Goal: Task Accomplishment & Management: Use online tool/utility

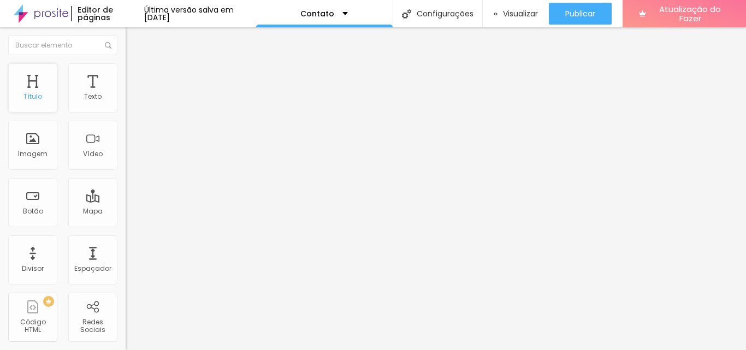
click at [40, 99] on font "Título" at bounding box center [32, 96] width 19 height 9
click at [126, 103] on input "Alboom [GEOGRAPHIC_DATA]" at bounding box center [191, 97] width 131 height 11
drag, startPoint x: 68, startPoint y: 124, endPoint x: 0, endPoint y: 123, distance: 67.7
click at [126, 123] on div "Endereço Alboom [GEOGRAPHIC_DATA] [GEOGRAPHIC_DATA] 15 Ampliação" at bounding box center [189, 194] width 126 height 218
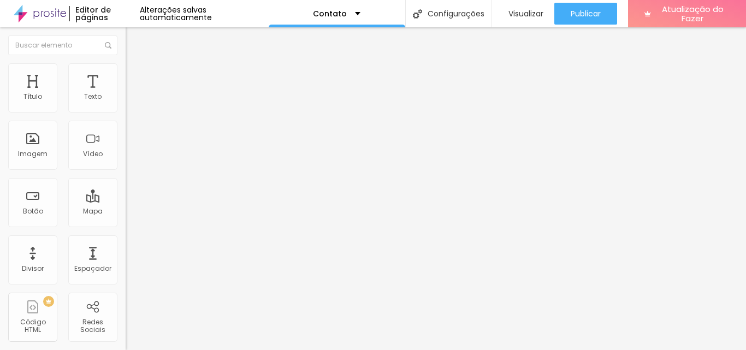
scroll to position [0, 3]
type input "[STREET_ADDRESS][PERSON_NAME]"
click at [126, 110] on div "Contato" at bounding box center [189, 101] width 126 height 19
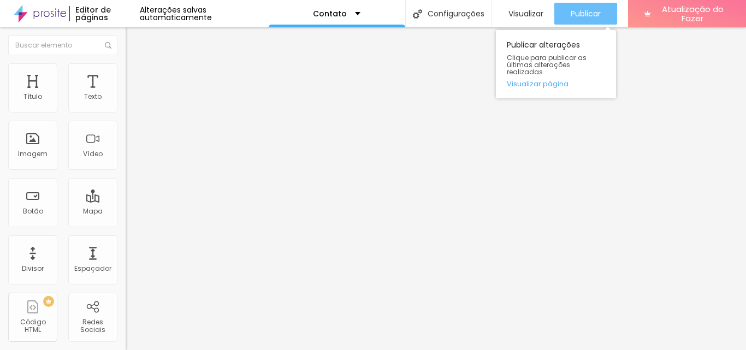
click at [586, 19] on font "Publicar" at bounding box center [585, 13] width 30 height 11
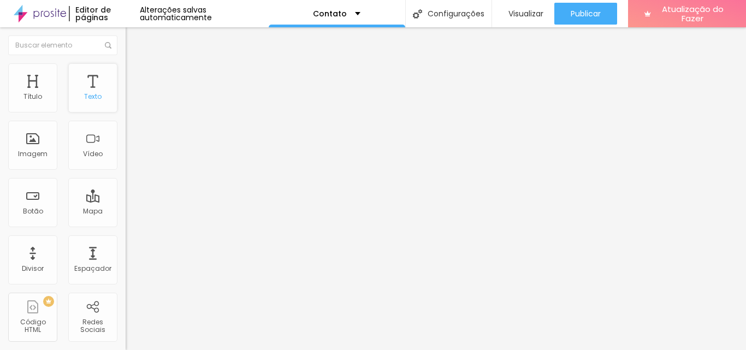
click at [85, 97] on font "Texto" at bounding box center [92, 96] width 17 height 9
click at [126, 94] on font "Título 1" at bounding box center [144, 86] width 37 height 15
click at [126, 103] on font "Título 2" at bounding box center [144, 97] width 36 height 14
click at [126, 113] on font "Título 3" at bounding box center [142, 106] width 32 height 13
click at [126, 103] on font "Título 2" at bounding box center [144, 97] width 36 height 14
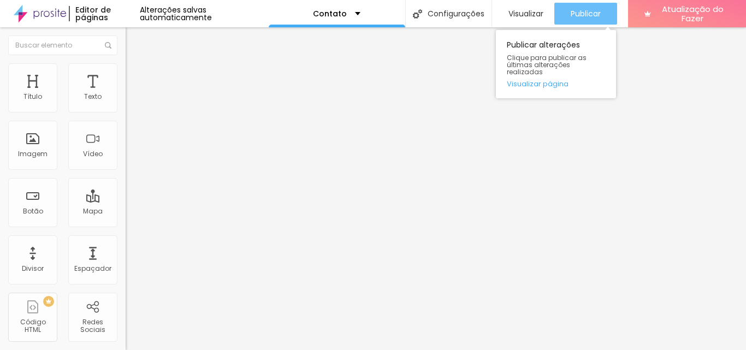
click at [590, 16] on font "Publicar" at bounding box center [585, 13] width 30 height 11
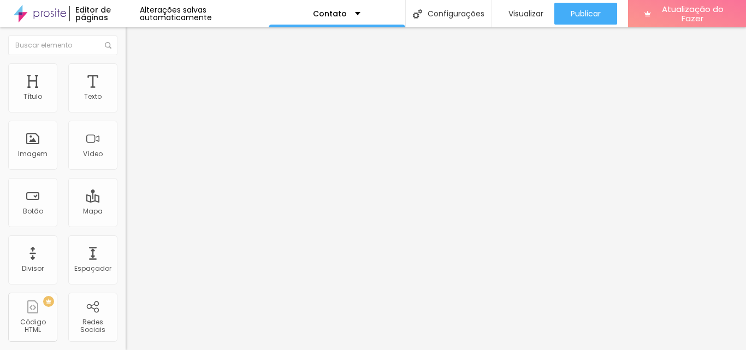
click at [133, 106] on div "Contato" at bounding box center [188, 102] width 111 height 10
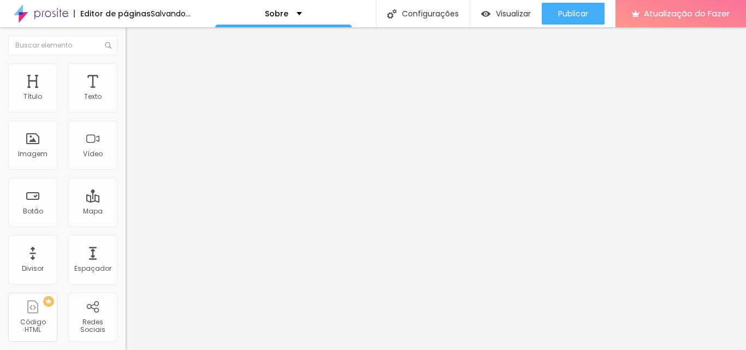
click at [132, 94] on font "Trocar imagem" at bounding box center [158, 89] width 53 height 9
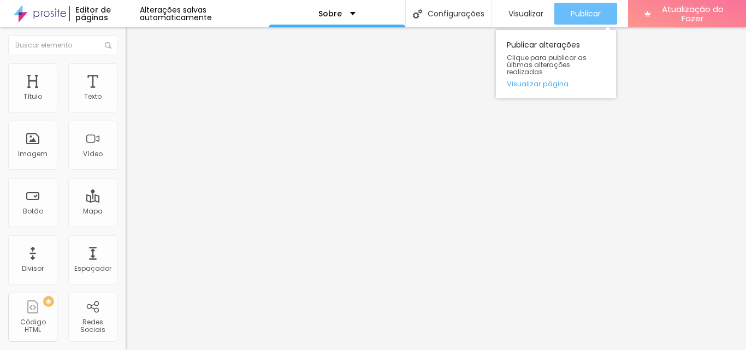
click at [576, 10] on font "Publicar" at bounding box center [585, 13] width 30 height 11
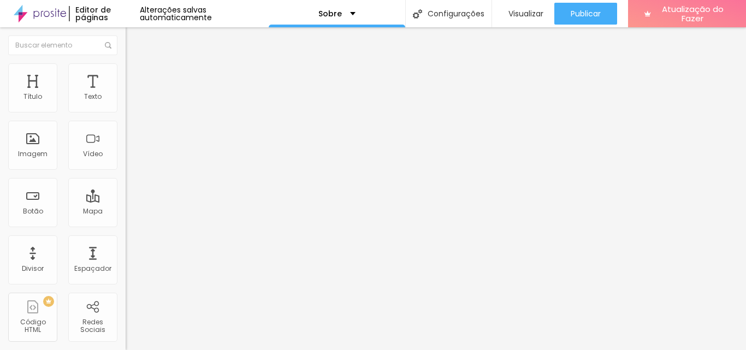
paste input "[URL][DOMAIN_NAME]"
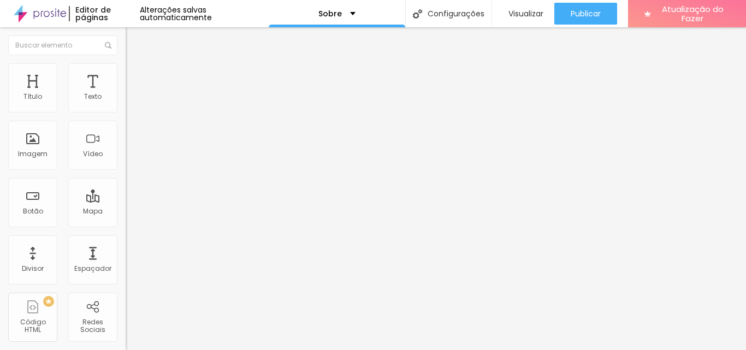
scroll to position [0, 261]
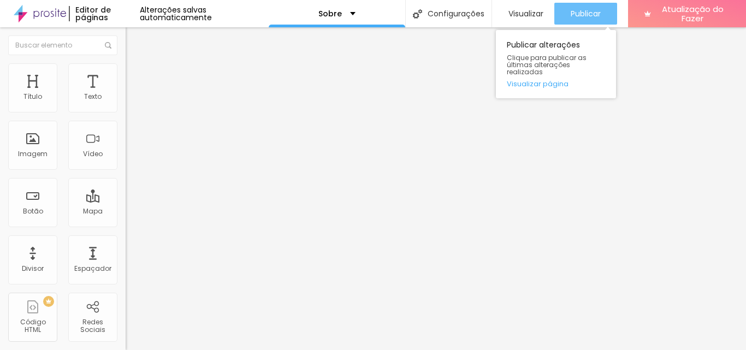
type input "https://[URL][DOMAIN_NAME]"
click at [563, 17] on button "Publicar" at bounding box center [585, 14] width 63 height 22
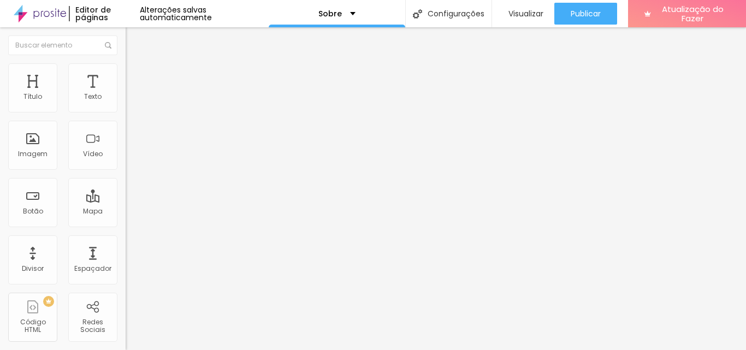
click at [126, 219] on font "Facebook" at bounding box center [142, 223] width 33 height 9
paste input "[URL][DOMAIN_NAME]"
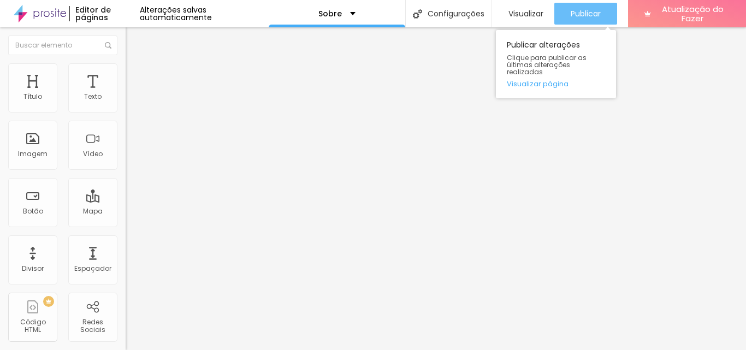
type input "https://[URL][DOMAIN_NAME]"
click at [567, 23] on button "Publicar" at bounding box center [585, 14] width 63 height 22
